Goal: Task Accomplishment & Management: Manage account settings

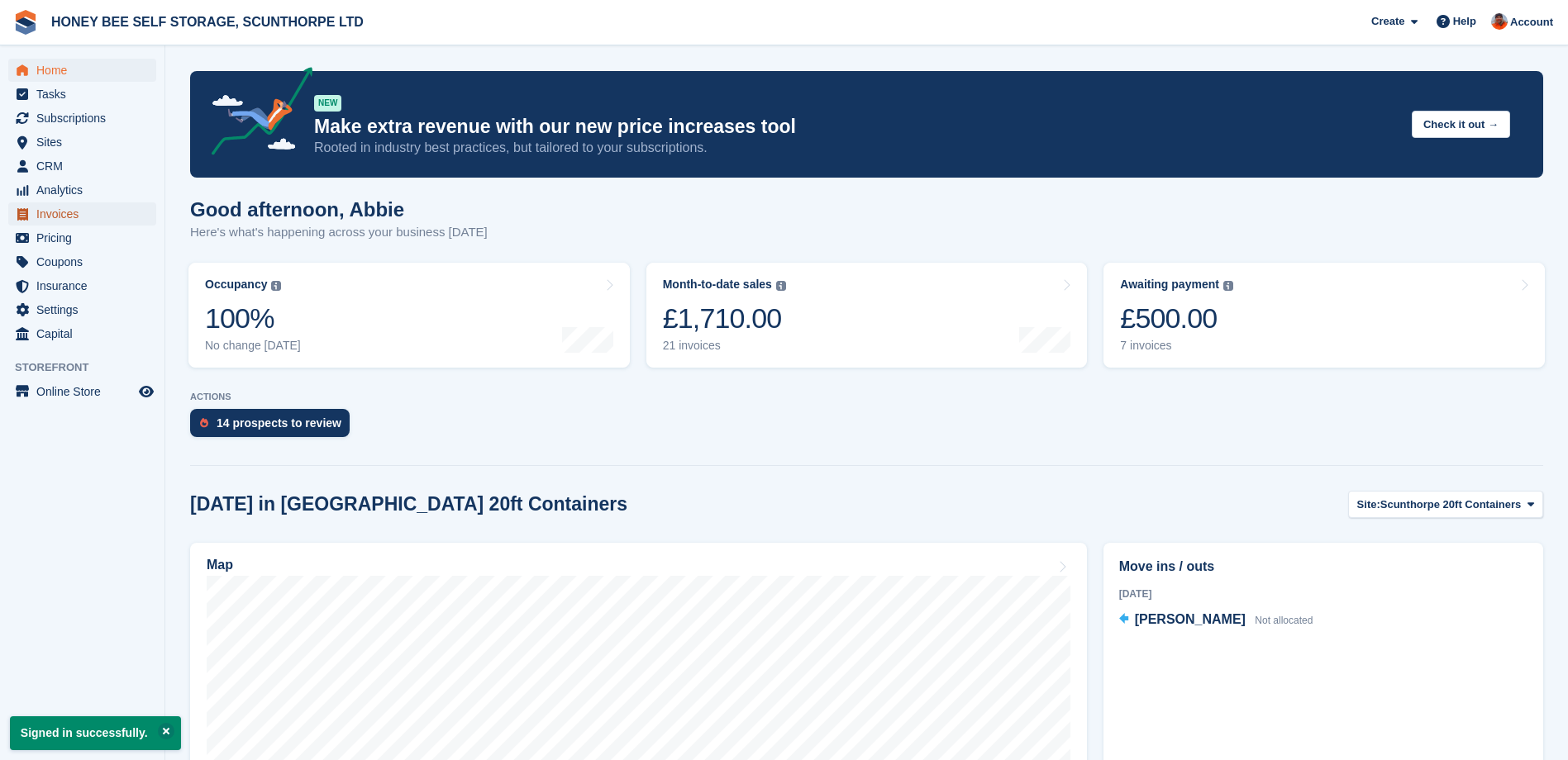
click at [54, 210] on span "Invoices" at bounding box center [86, 214] width 100 height 23
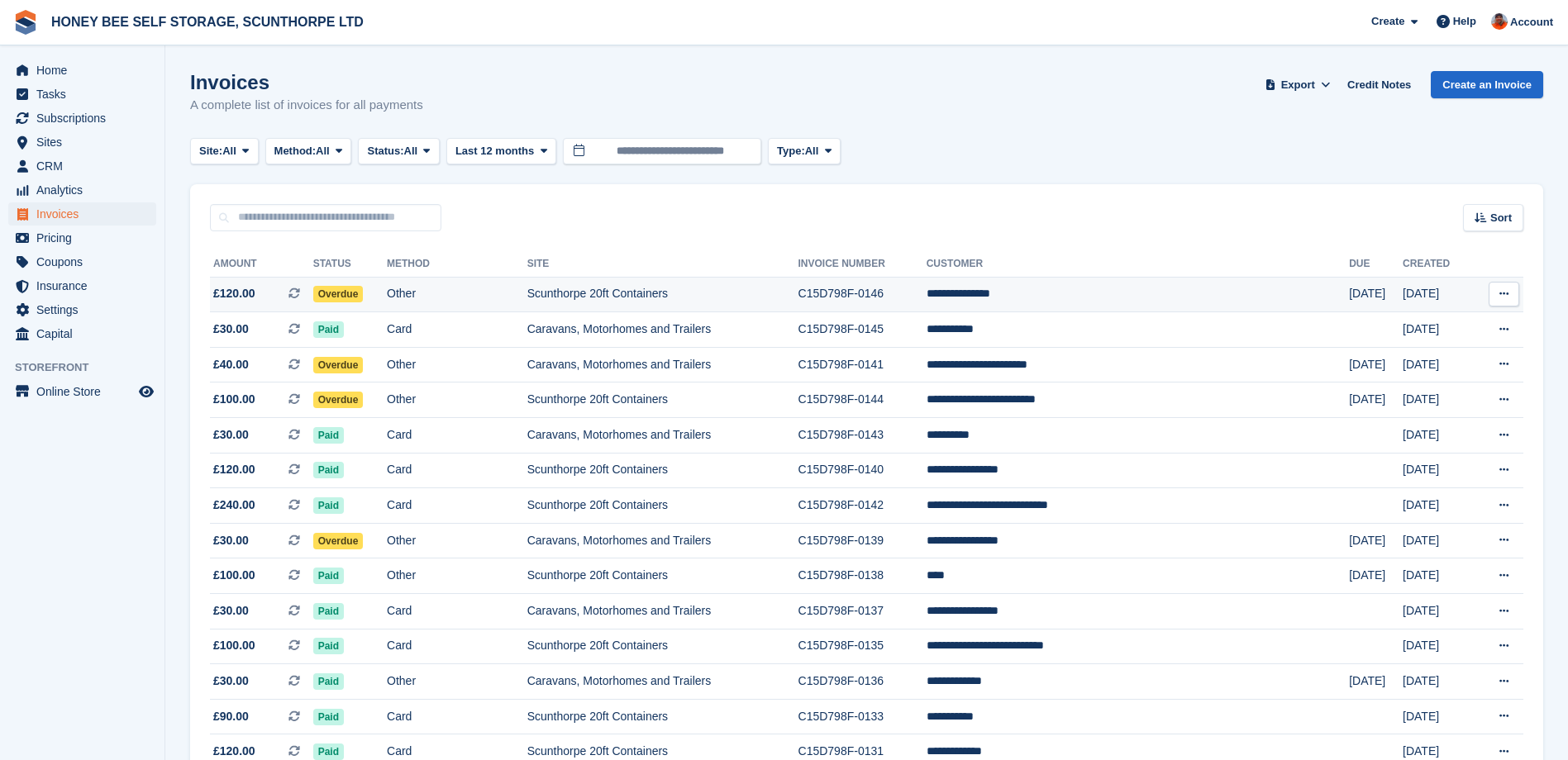
click at [363, 291] on span "Overdue" at bounding box center [339, 294] width 51 height 17
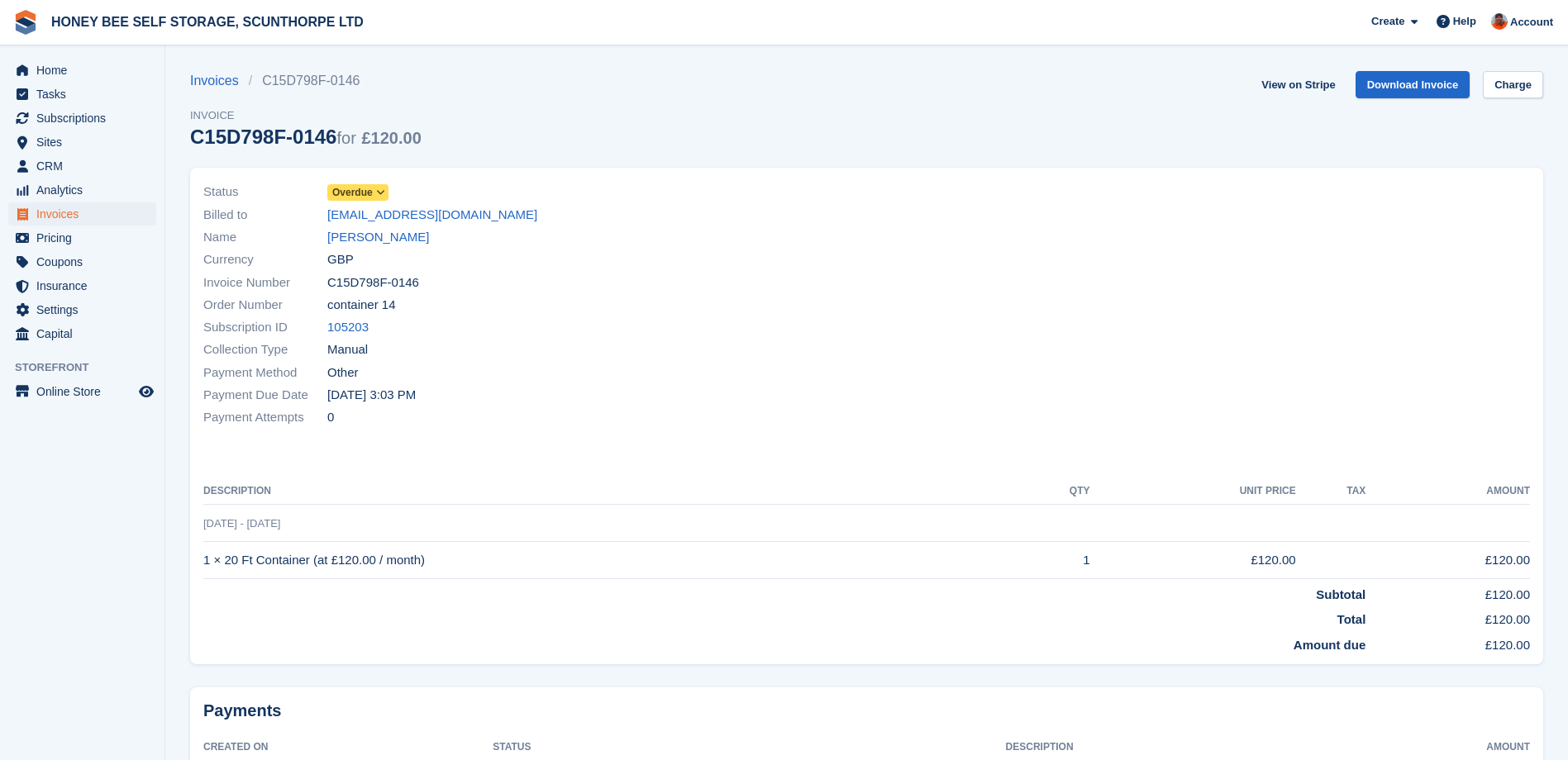
click at [383, 190] on icon at bounding box center [380, 192] width 9 height 10
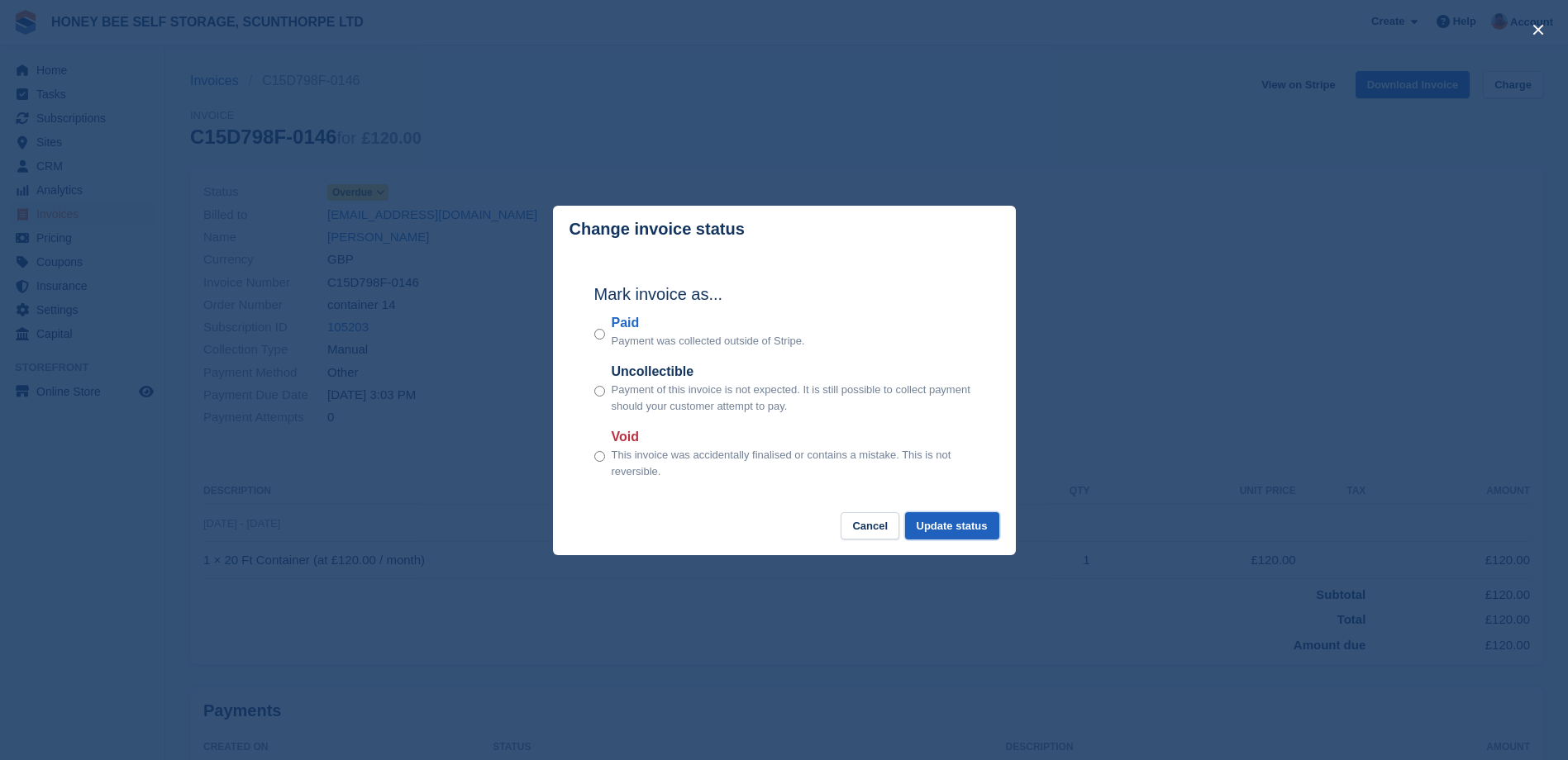
click at [936, 530] on button "Update status" at bounding box center [952, 527] width 94 height 27
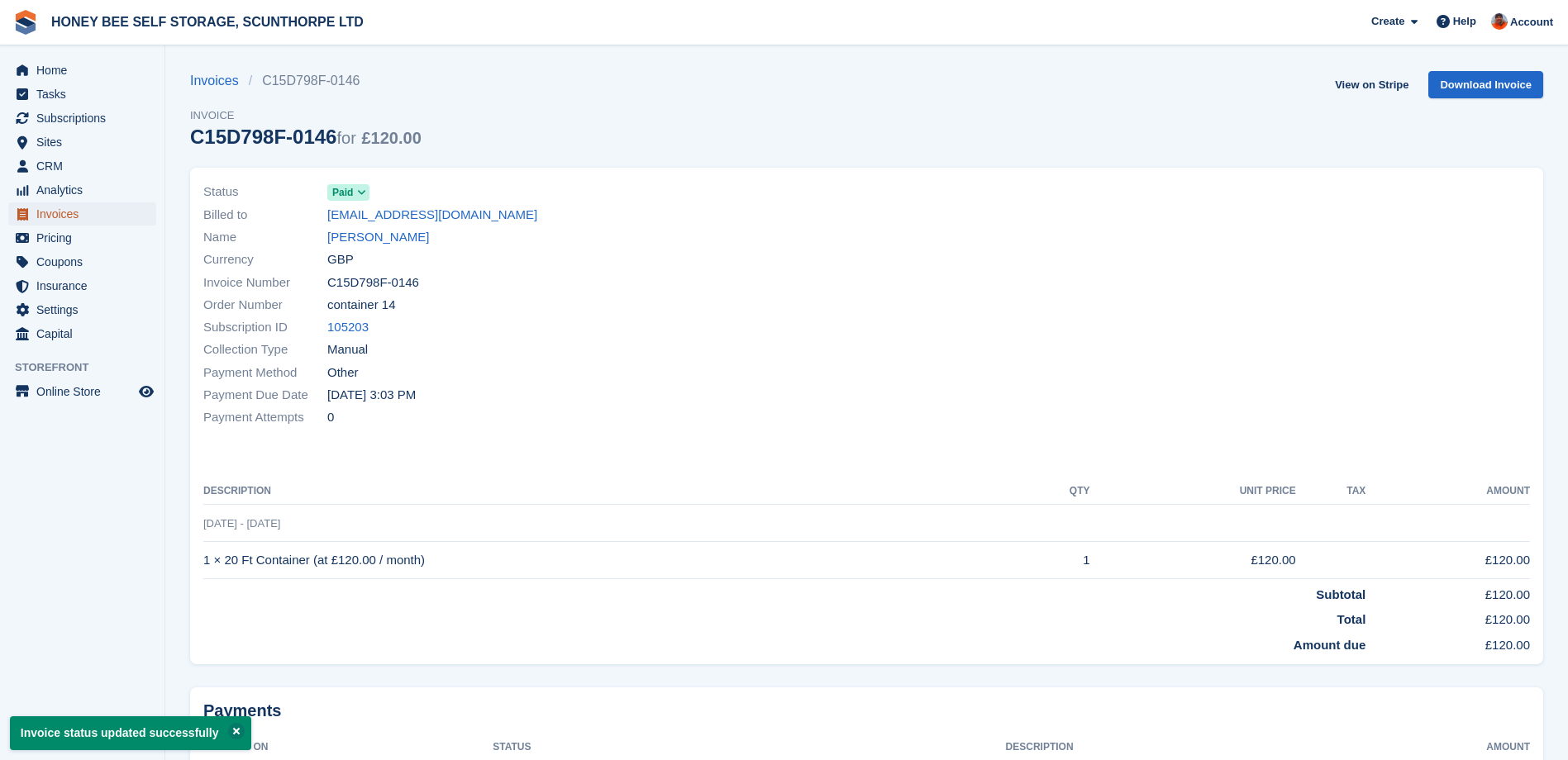
click at [69, 213] on span "Invoices" at bounding box center [86, 214] width 100 height 23
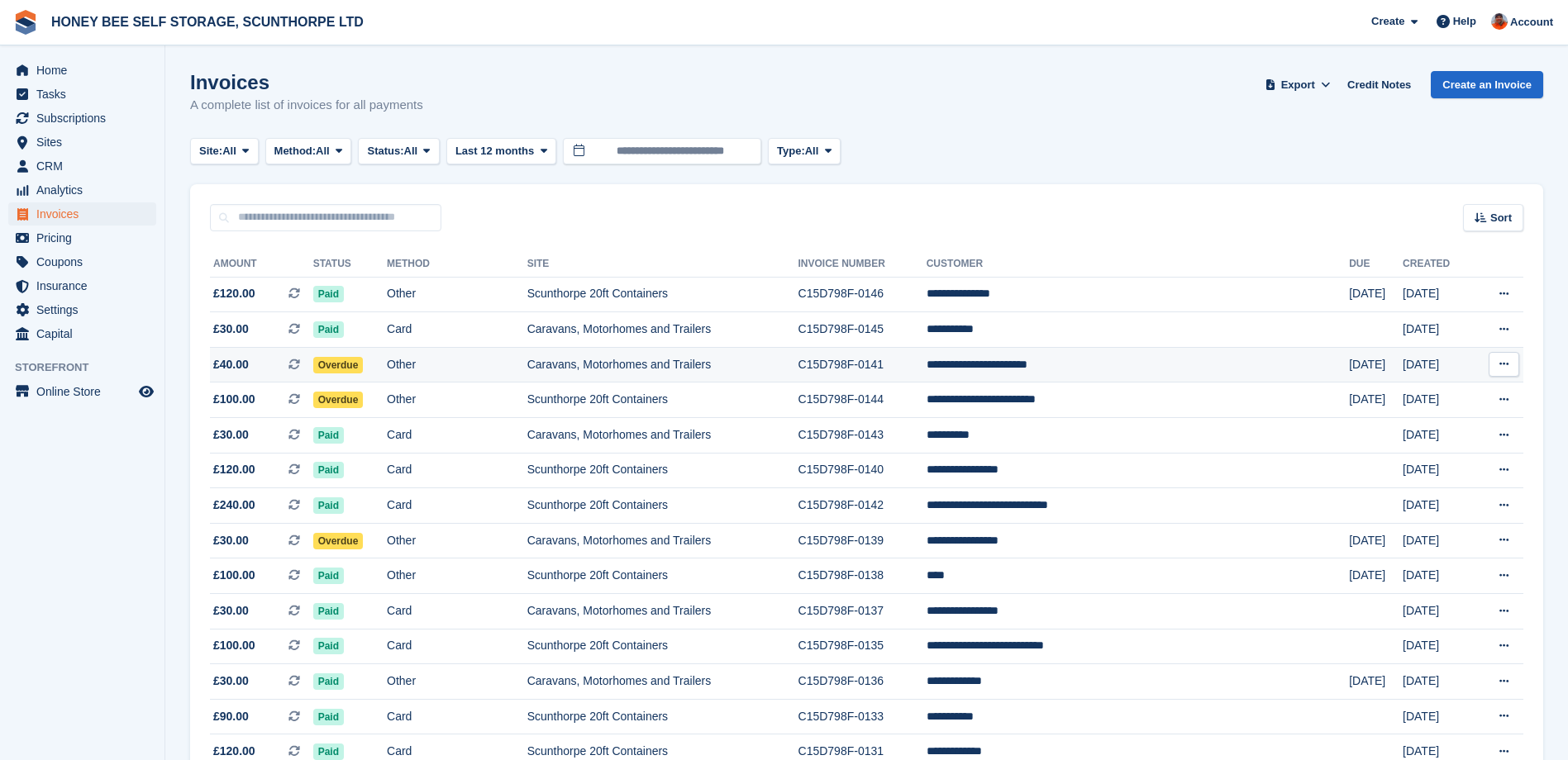
click at [363, 358] on span "Overdue" at bounding box center [339, 365] width 51 height 17
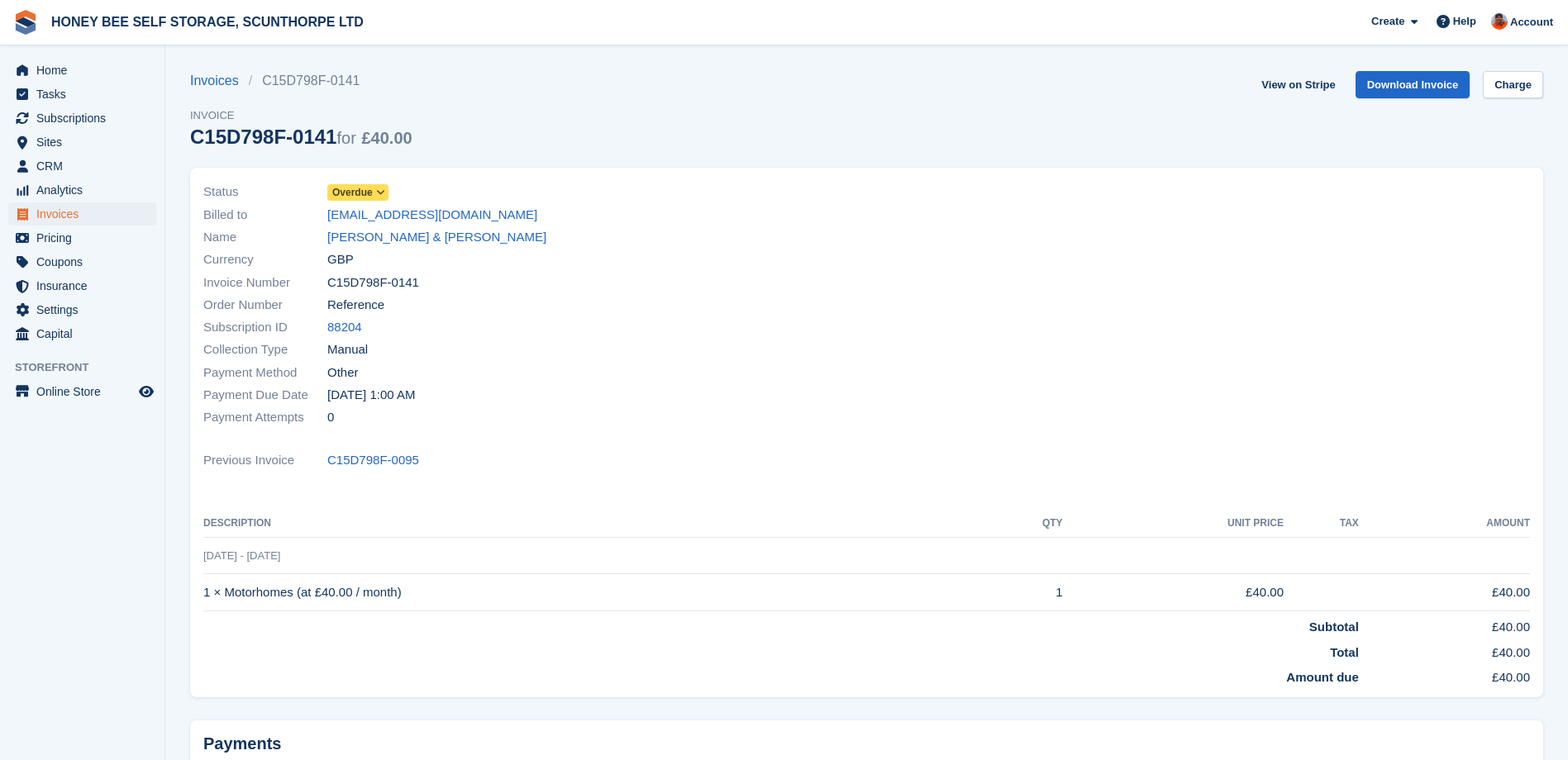
click at [381, 191] on icon at bounding box center [380, 192] width 9 height 10
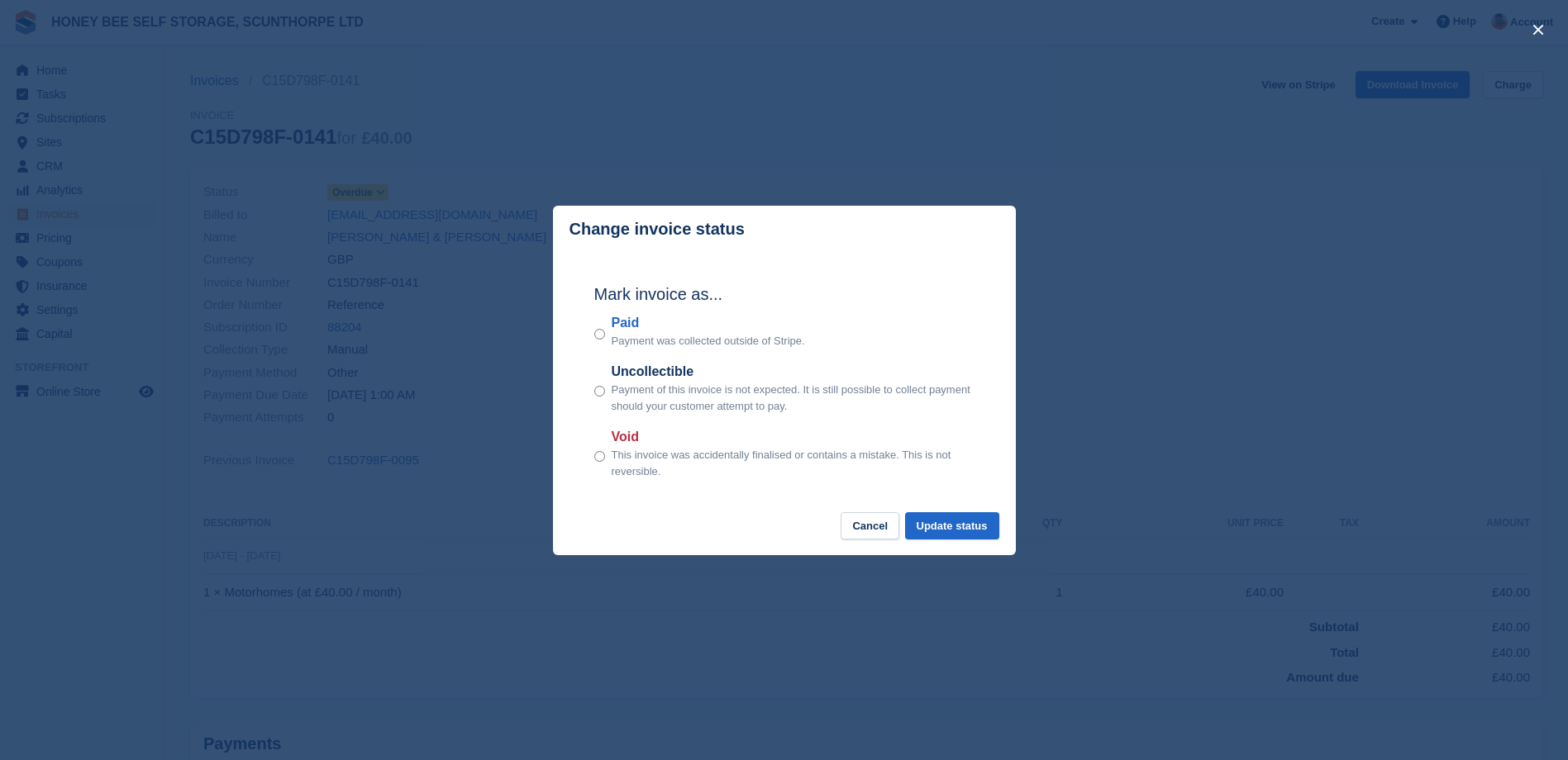
click at [605, 336] on div "Paid Payment was collected outside of Stripe." at bounding box center [784, 331] width 380 height 36
click at [932, 532] on button "Update status" at bounding box center [952, 527] width 94 height 27
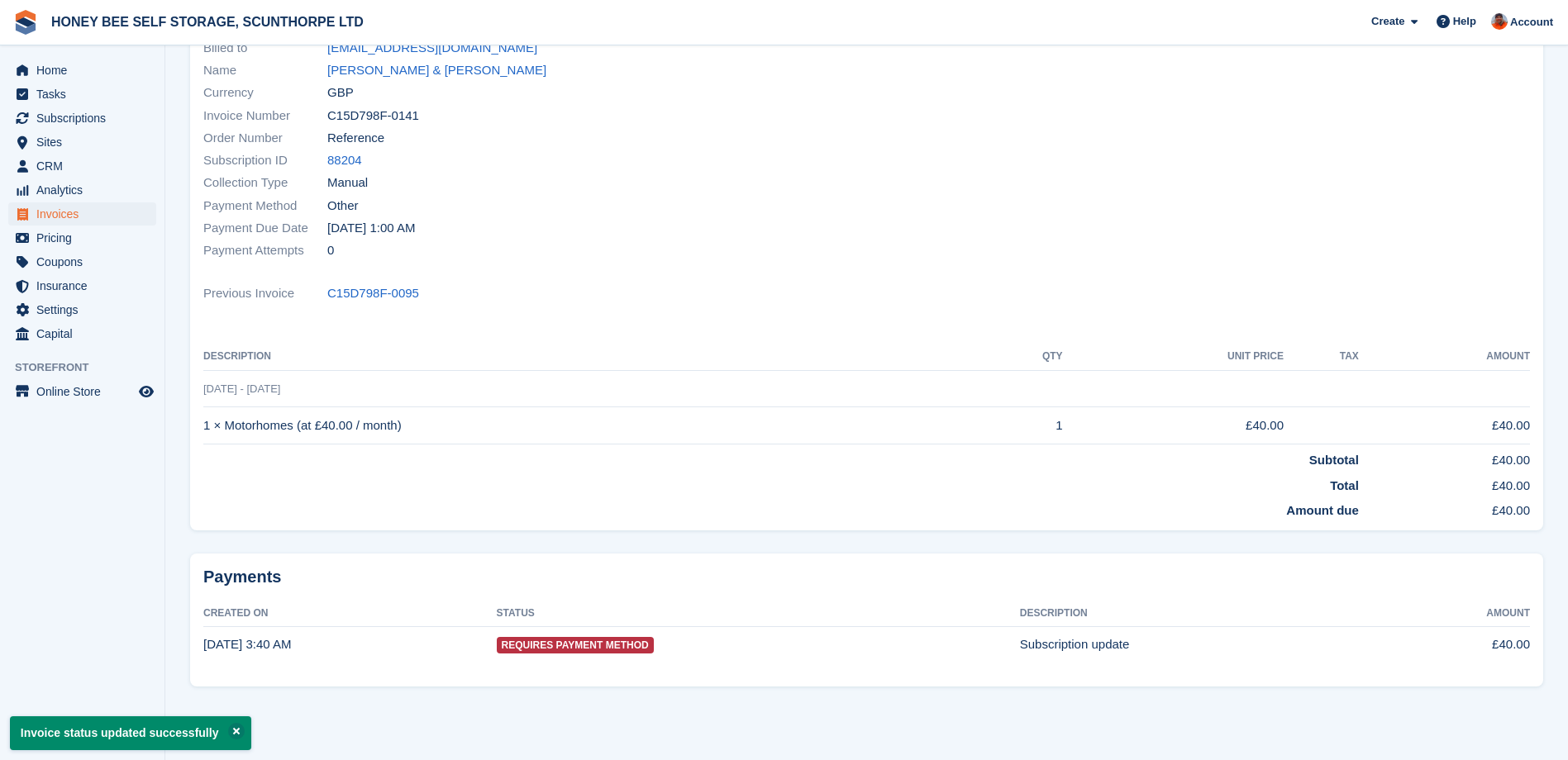
scroll to position [168, 0]
click at [75, 211] on span "Invoices" at bounding box center [86, 214] width 100 height 23
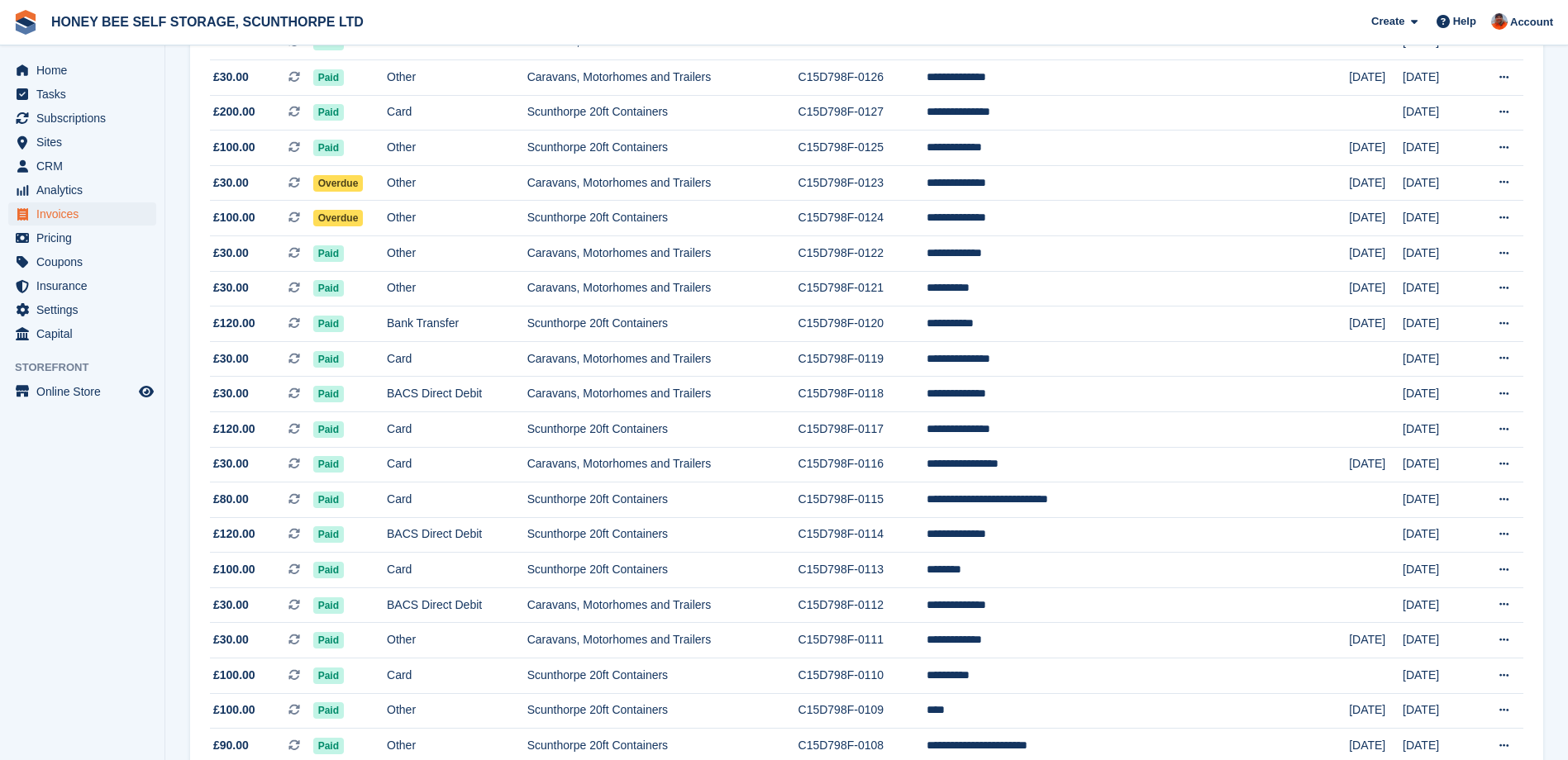
scroll to position [909, 0]
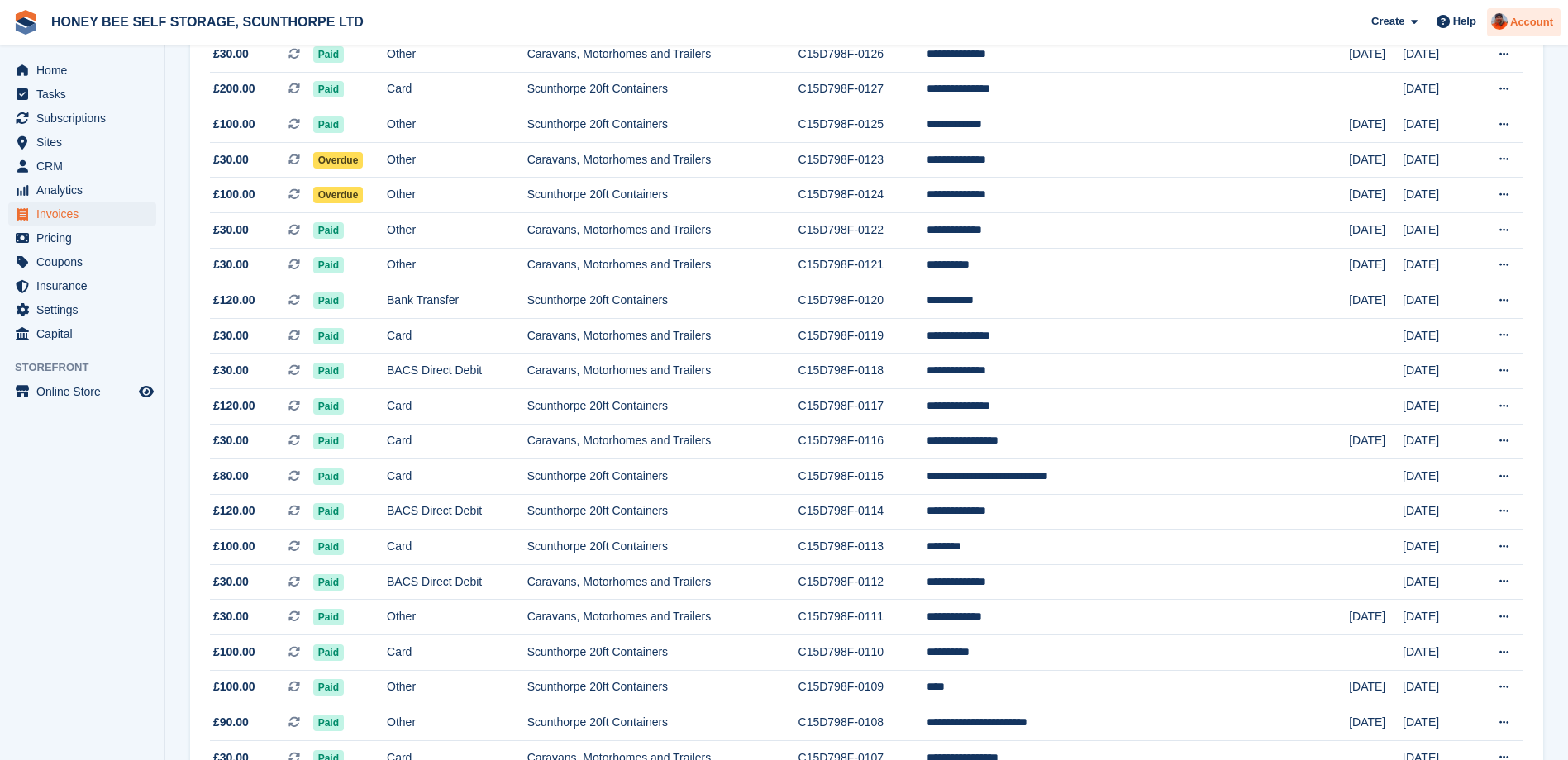
click at [1527, 18] on span "Account" at bounding box center [1532, 21] width 43 height 17
click at [1416, 166] on div "Logout" at bounding box center [1402, 167] width 39 height 18
